Goal: Information Seeking & Learning: Learn about a topic

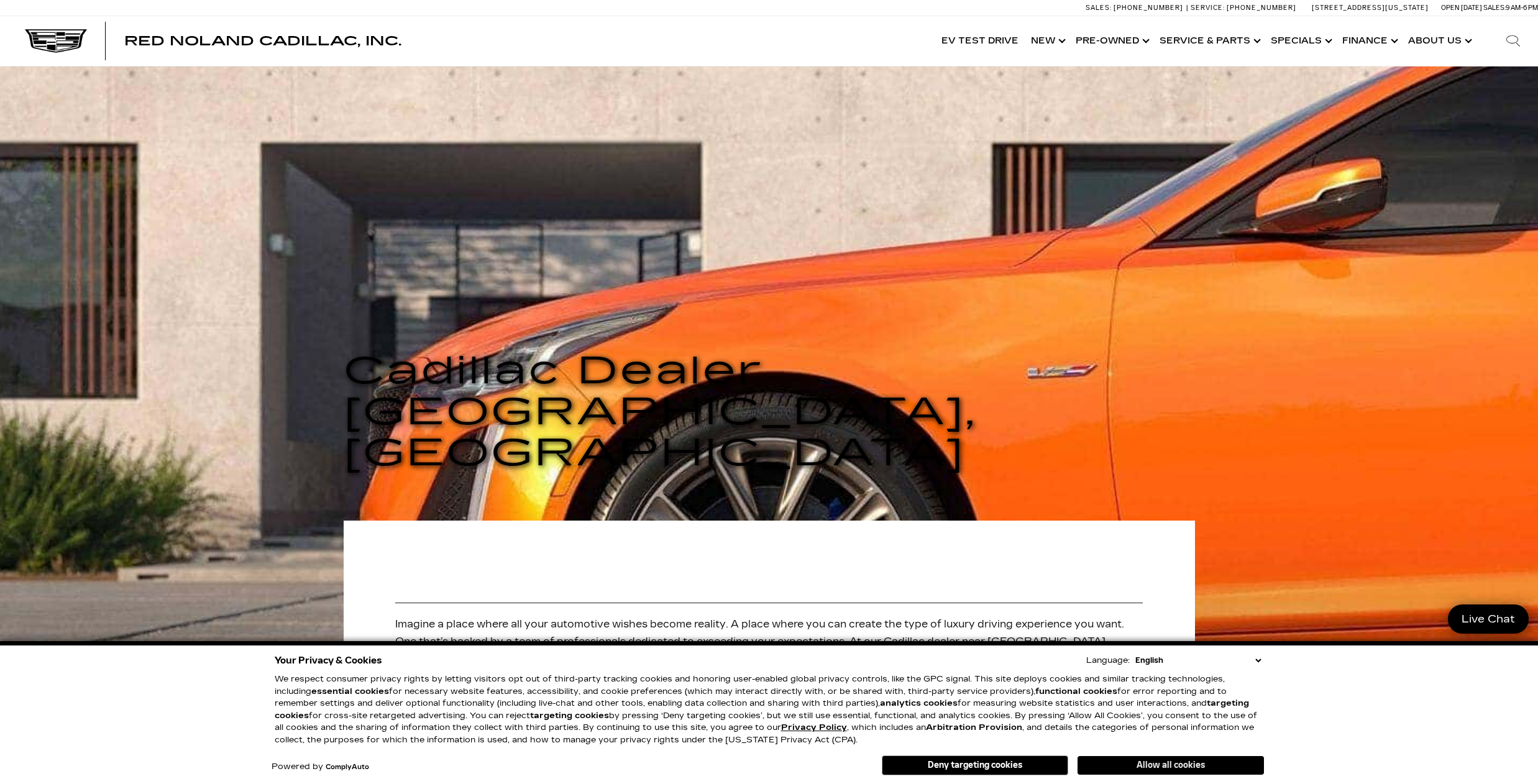
drag, startPoint x: 1222, startPoint y: 765, endPoint x: 1221, endPoint y: 758, distance: 7.1
click at [1221, 758] on button "Allow all cookies" at bounding box center [1171, 765] width 186 height 19
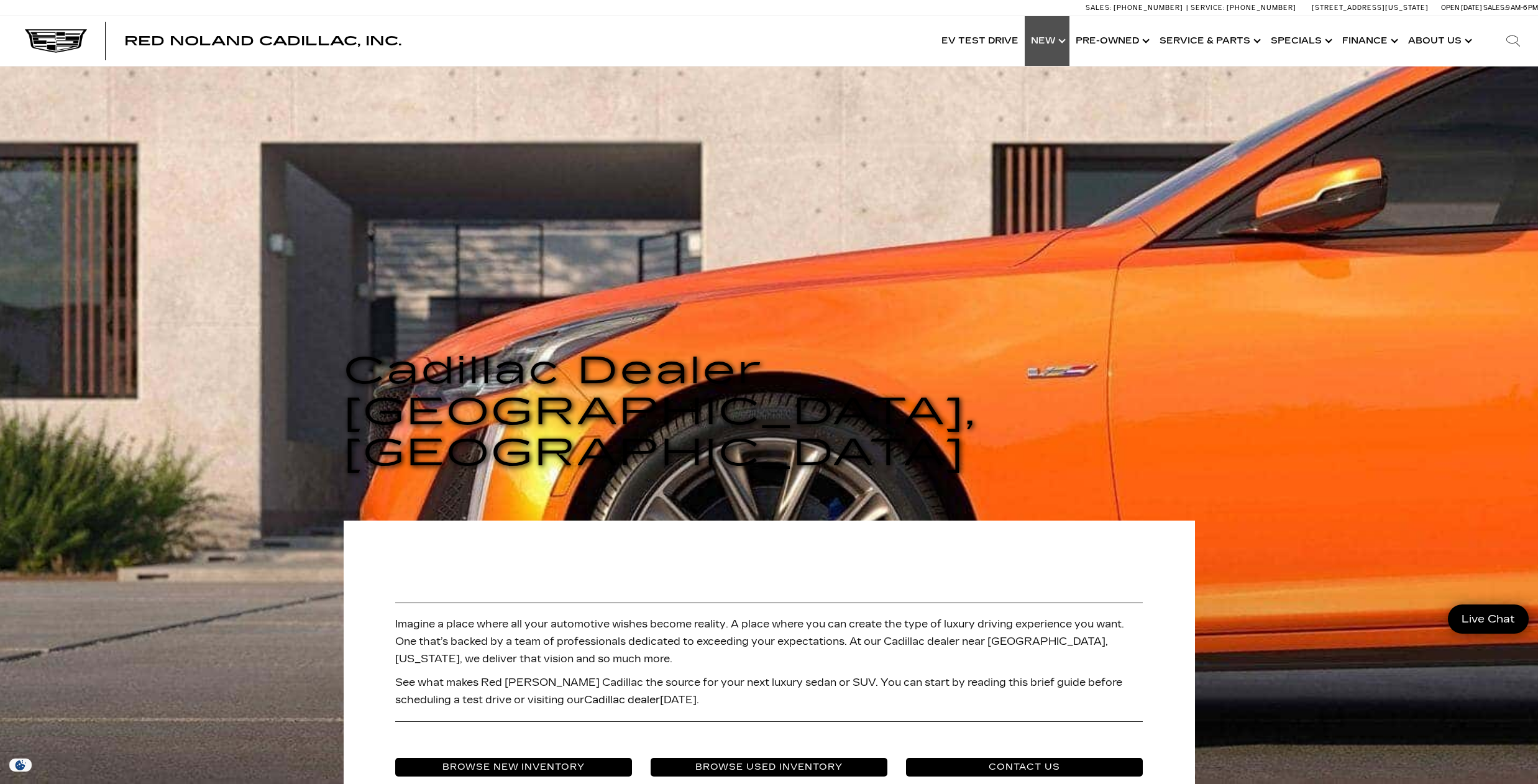
click at [1062, 41] on link "Show New" at bounding box center [1047, 41] width 45 height 50
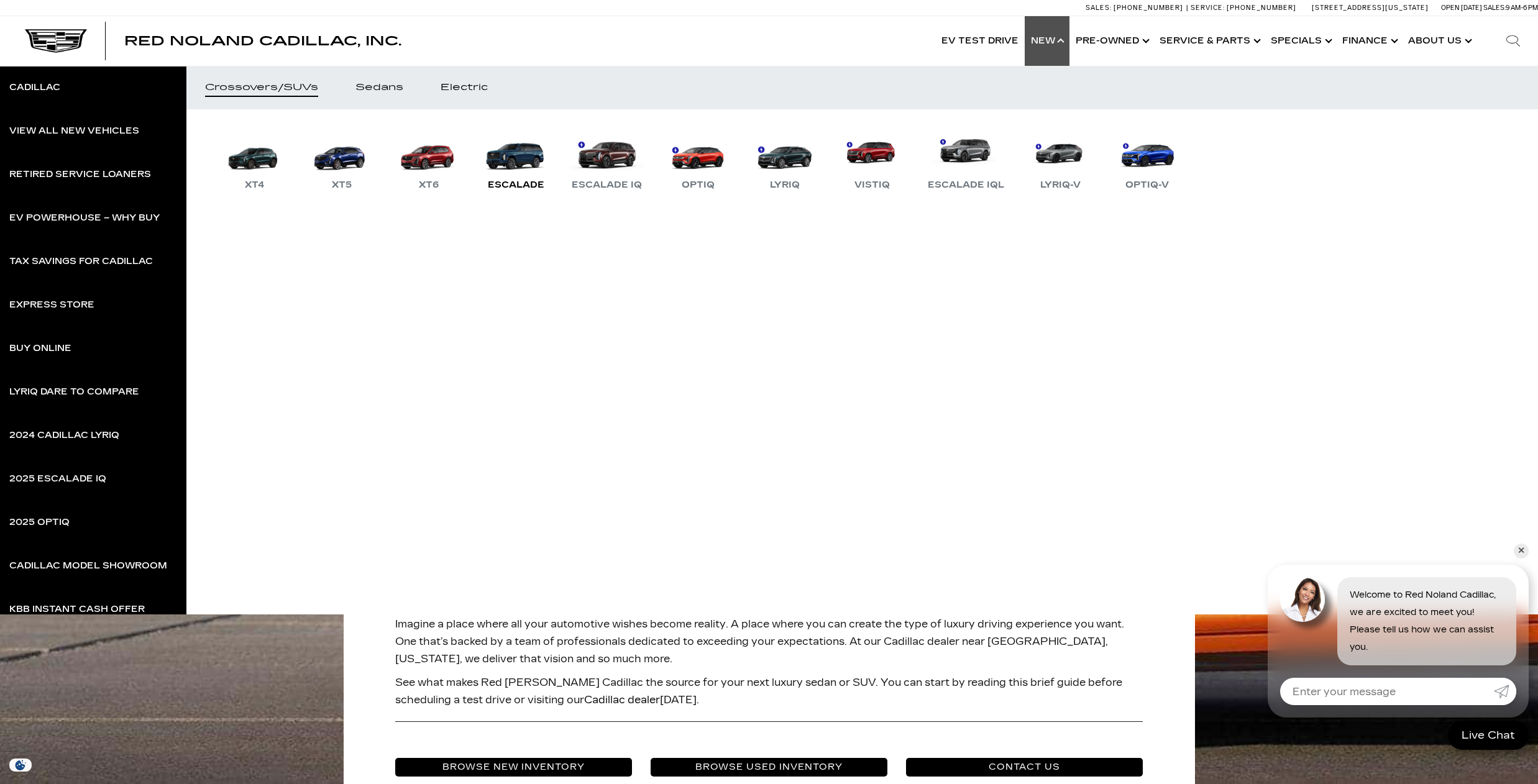
click at [525, 159] on link "Escalade" at bounding box center [516, 160] width 75 height 65
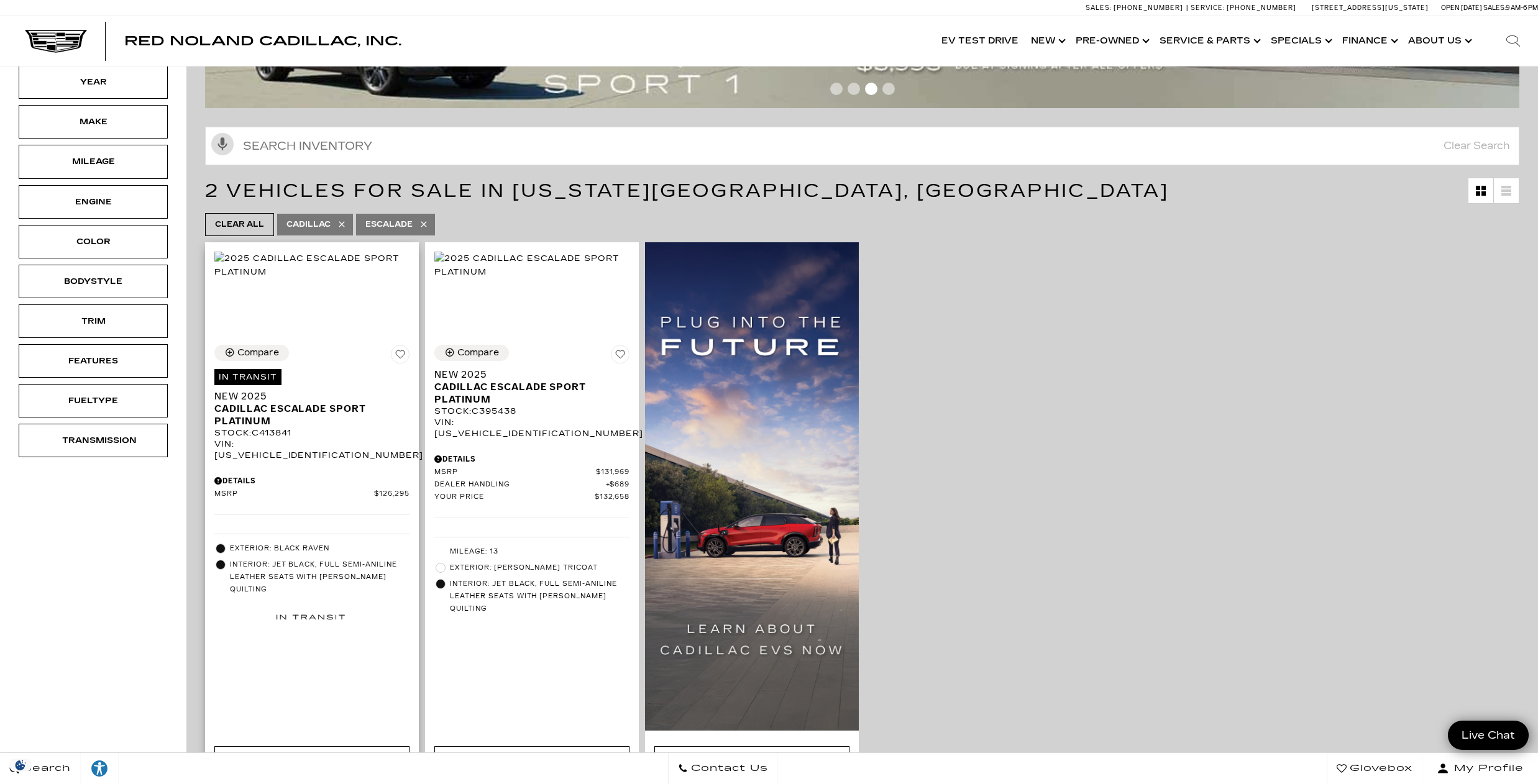
scroll to position [168, 0]
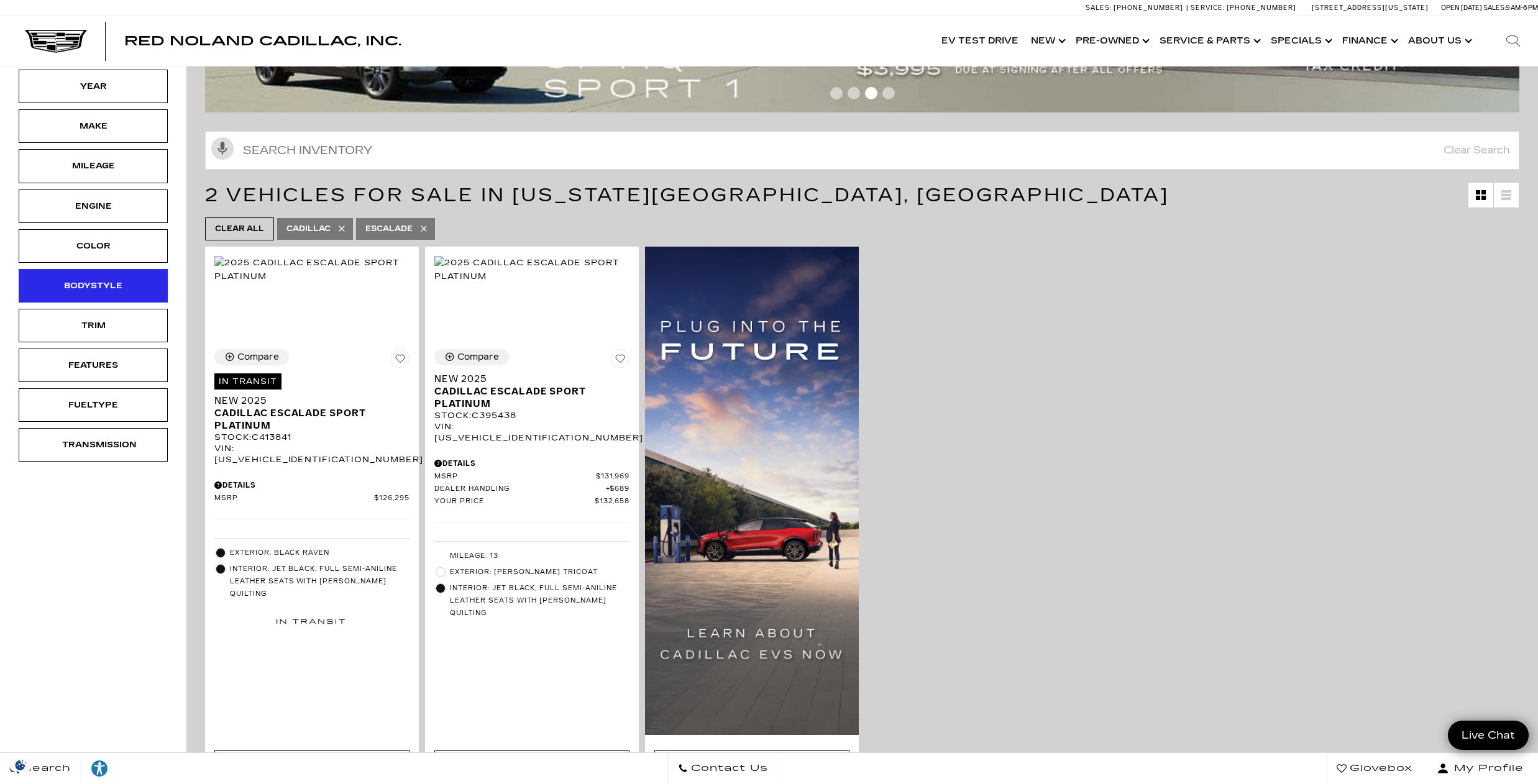
click at [57, 281] on div "Bodystyle" at bounding box center [93, 286] width 149 height 34
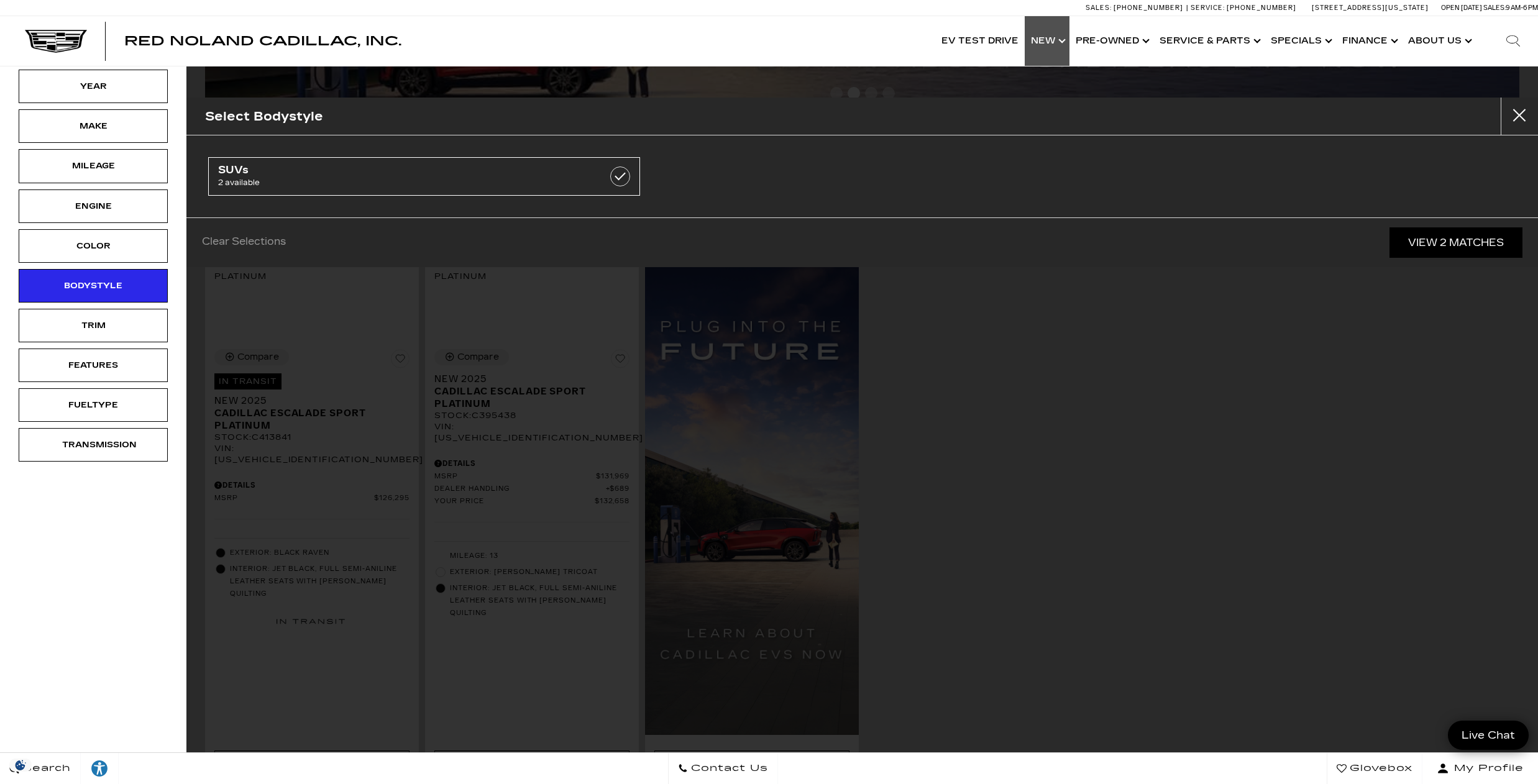
click at [1067, 37] on link "Show New" at bounding box center [1047, 41] width 45 height 50
